Goal: Entertainment & Leisure: Consume media (video, audio)

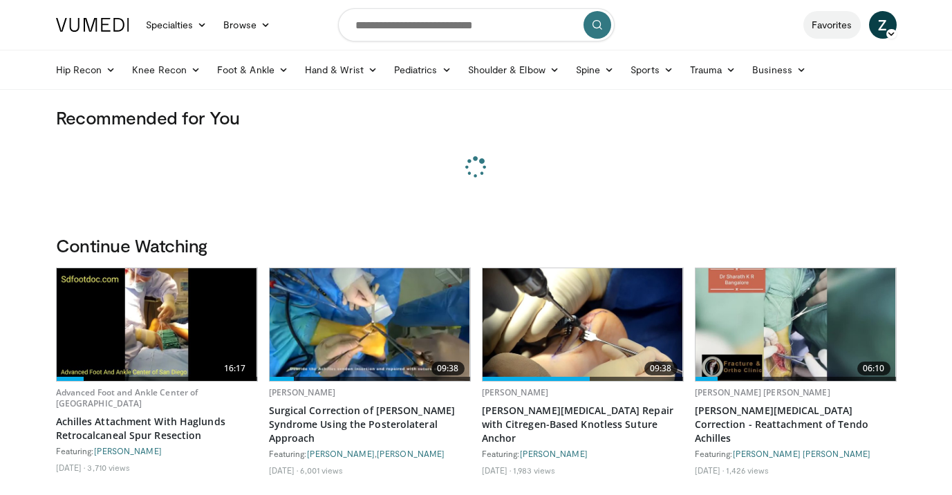
click at [835, 23] on link "Favorites" at bounding box center [832, 25] width 57 height 28
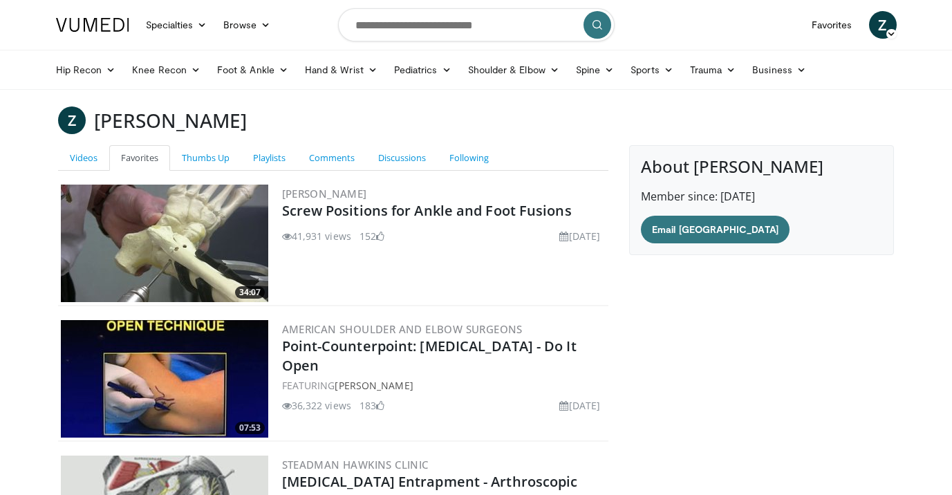
scroll to position [182, 0]
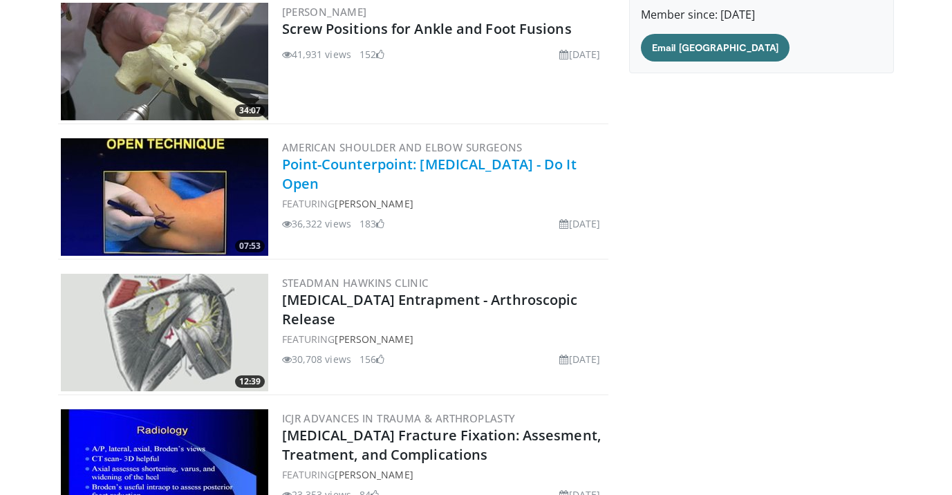
click at [382, 163] on link "Point-Counterpoint: [MEDICAL_DATA] - Do It Open" at bounding box center [429, 174] width 295 height 38
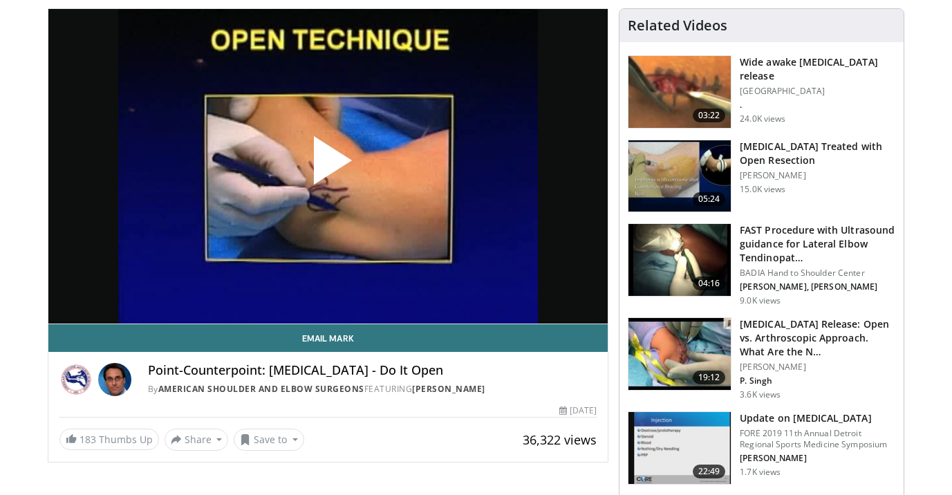
click at [328, 166] on span "Video Player" at bounding box center [328, 166] width 0 height 0
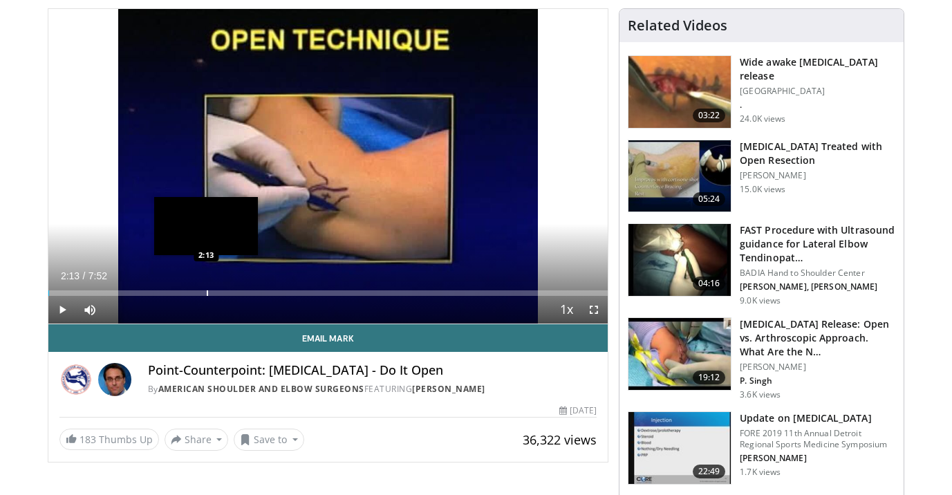
click at [206, 288] on div "Loaded : 0.21% 2:13 2:13" at bounding box center [328, 289] width 560 height 13
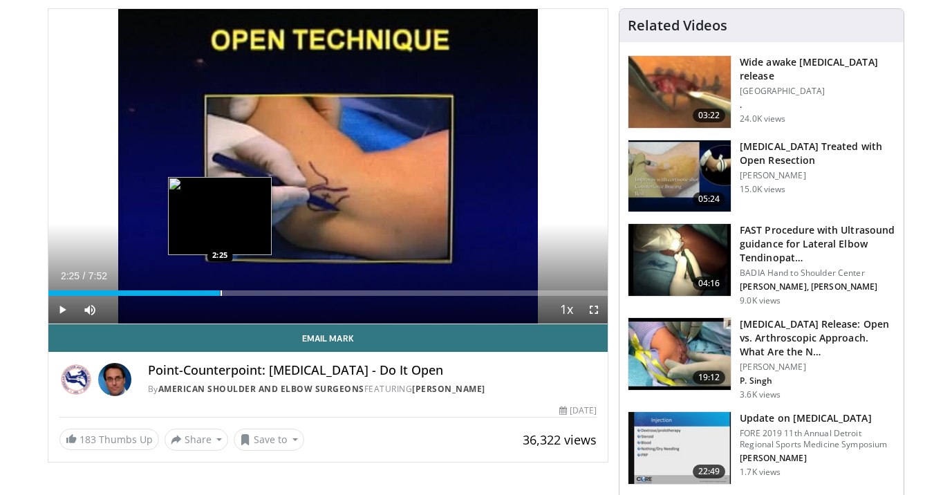
click at [221, 293] on div "Progress Bar" at bounding box center [221, 293] width 1 height 6
click at [234, 293] on div "Progress Bar" at bounding box center [234, 293] width 1 height 6
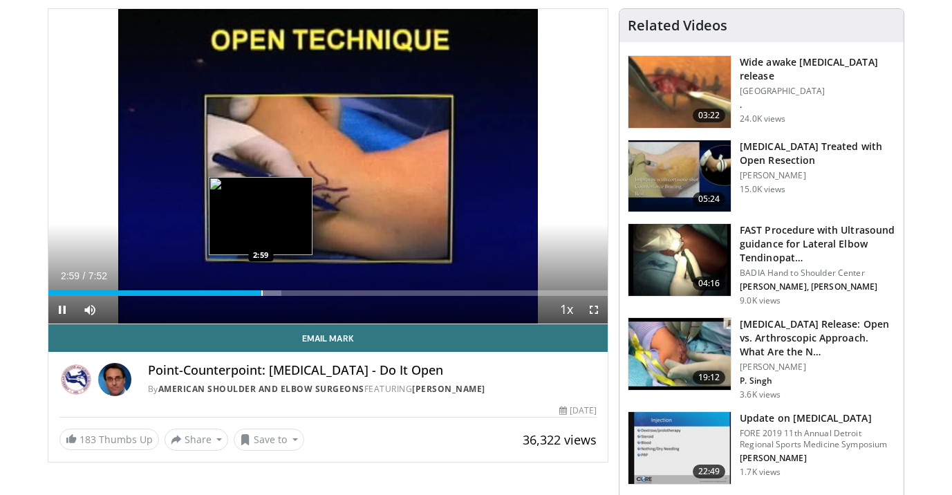
click at [261, 293] on div "Progress Bar" at bounding box center [261, 293] width 1 height 6
click at [266, 294] on div "Progress Bar" at bounding box center [266, 293] width 1 height 6
click at [276, 294] on div "Progress Bar" at bounding box center [276, 293] width 1 height 6
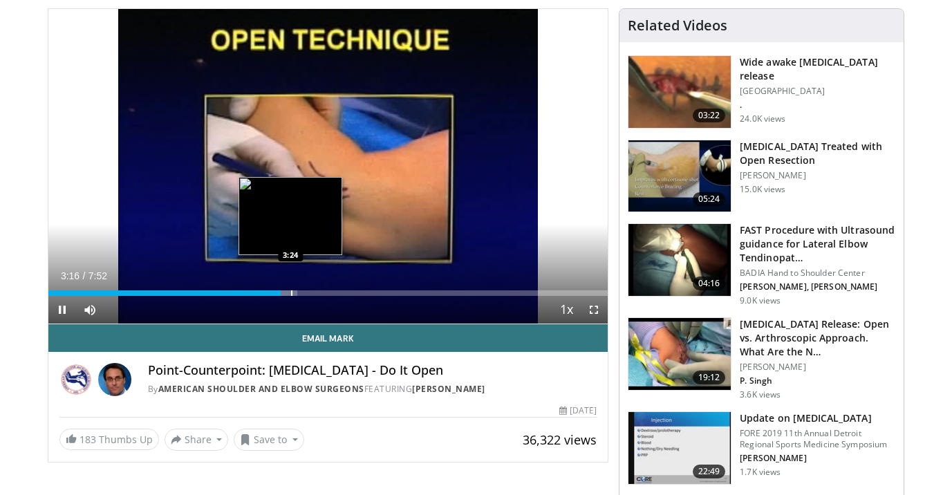
click at [291, 292] on div "Progress Bar" at bounding box center [291, 293] width 1 height 6
click at [304, 293] on div "Progress Bar" at bounding box center [304, 293] width 1 height 6
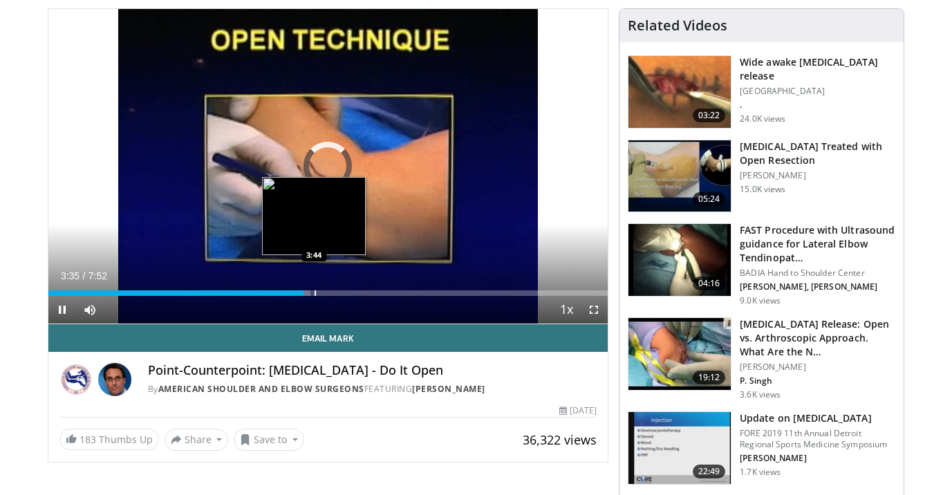
click at [315, 294] on div "Progress Bar" at bounding box center [315, 293] width 1 height 6
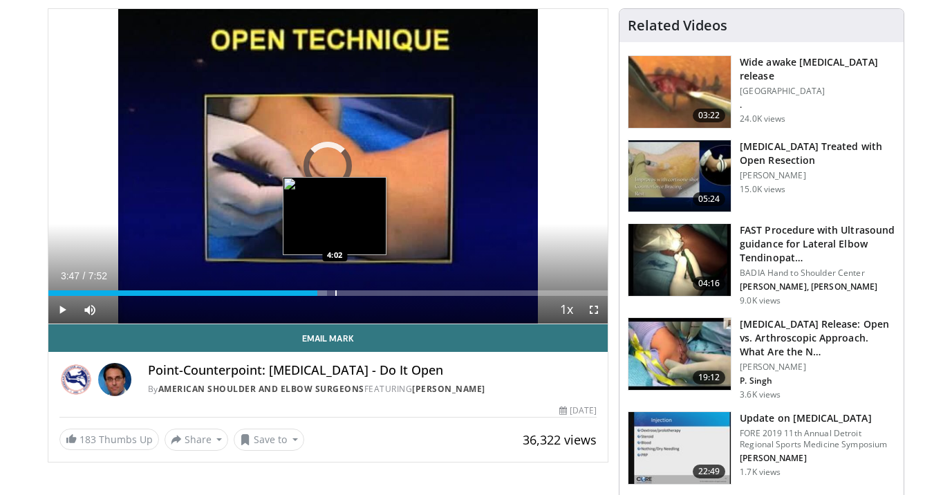
click at [335, 295] on div "Progress Bar" at bounding box center [335, 293] width 1 height 6
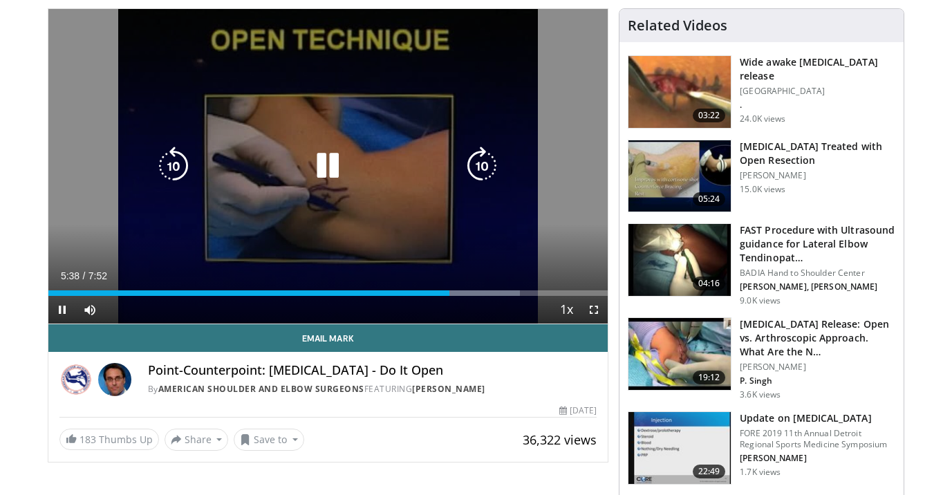
click at [332, 160] on icon "Video Player" at bounding box center [327, 166] width 39 height 39
